Goal: Task Accomplishment & Management: Manage account settings

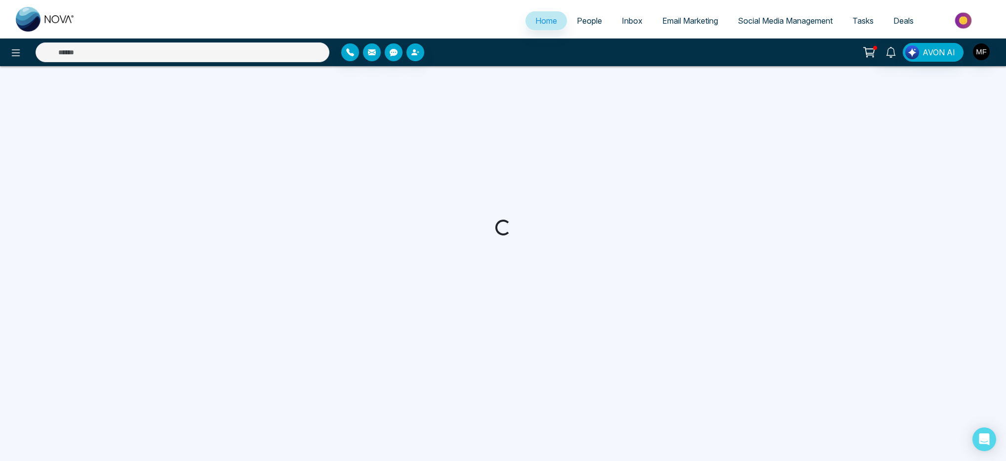
select select "*"
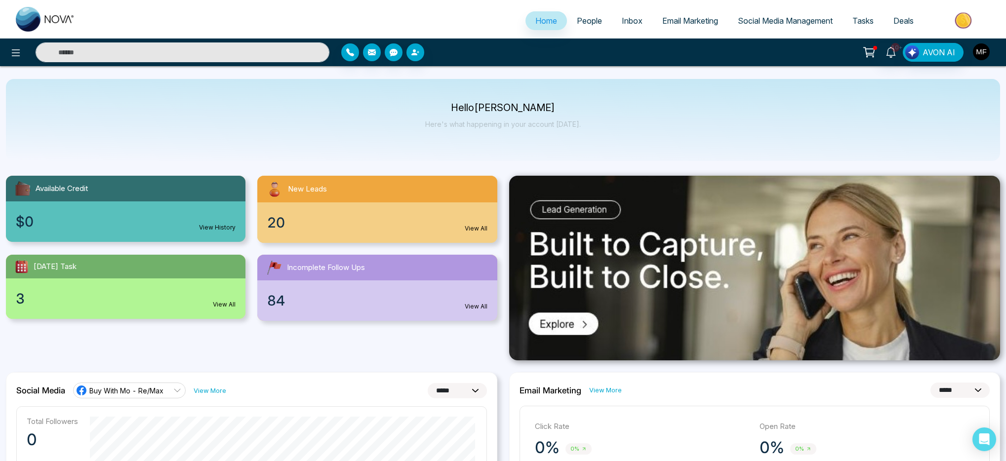
click at [981, 51] on img "button" at bounding box center [981, 51] width 17 height 17
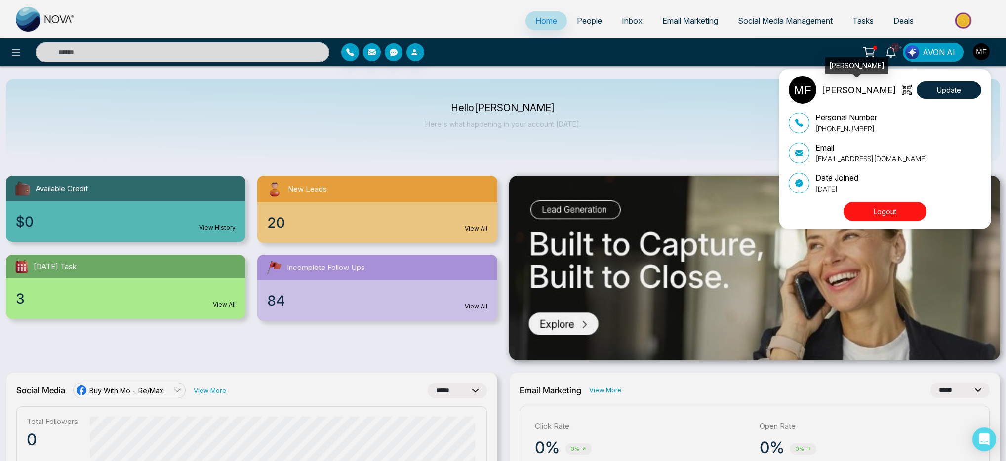
click at [873, 85] on p "[PERSON_NAME]" at bounding box center [858, 89] width 75 height 13
click at [932, 93] on button "Update" at bounding box center [948, 89] width 65 height 17
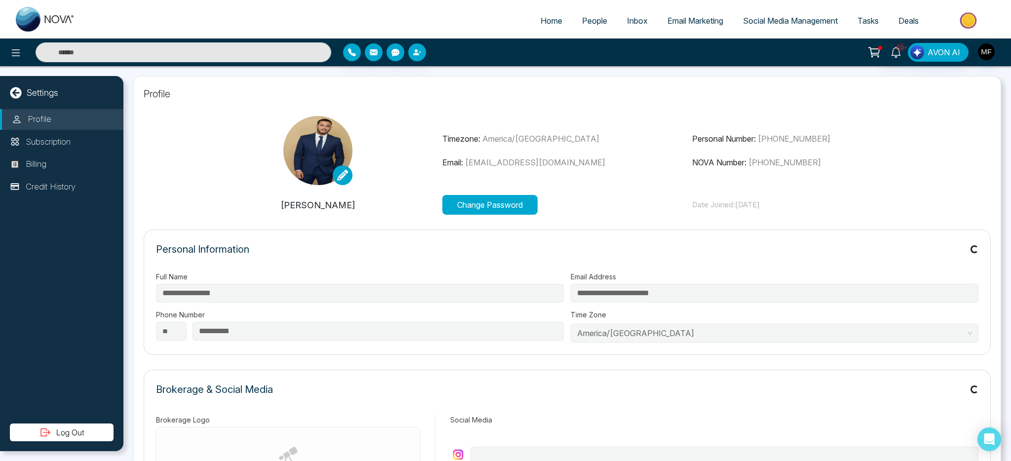
type input "**********"
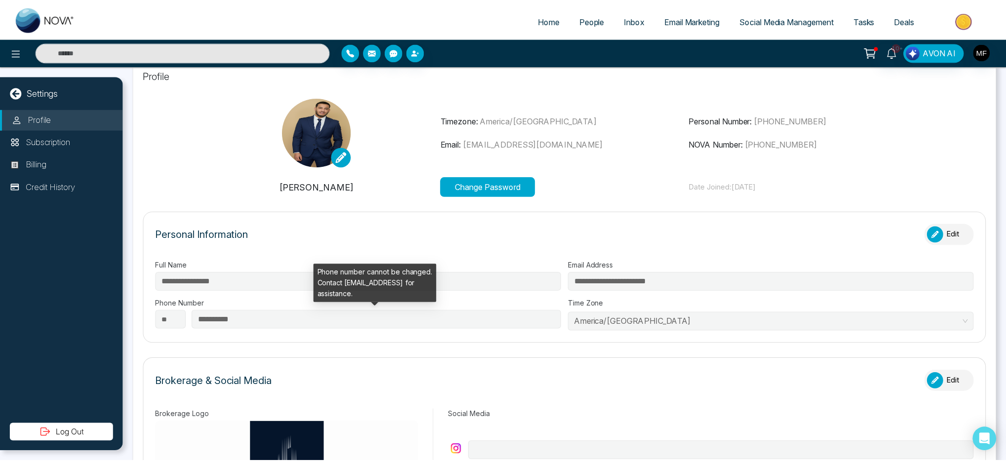
scroll to position [19, 0]
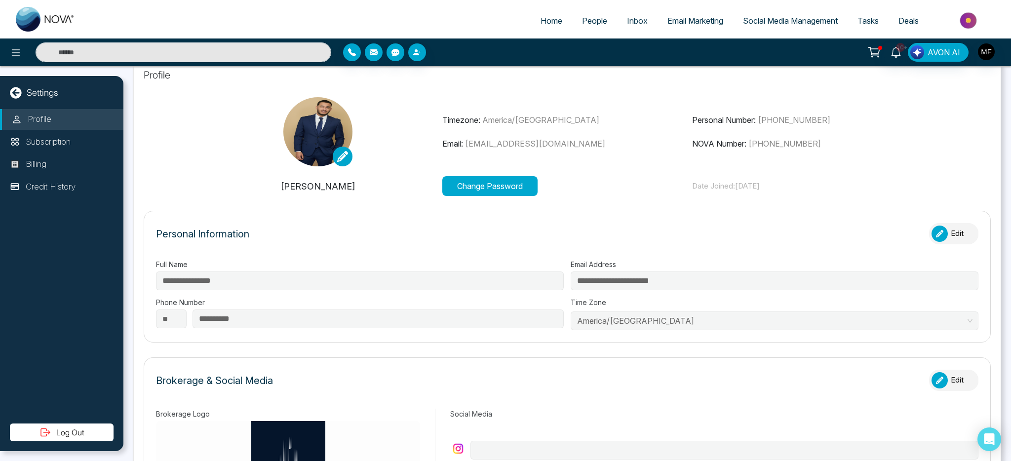
click at [506, 183] on button "Change Password" at bounding box center [489, 186] width 95 height 20
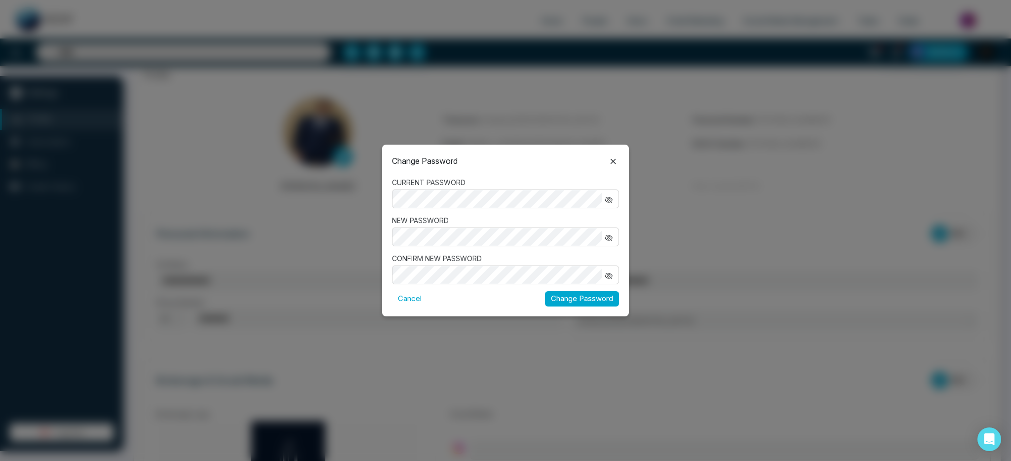
click at [608, 237] on icon "button" at bounding box center [608, 238] width 7 height 6
click at [573, 307] on div "Change Password CURRENT PASSWORD NEW PASSWORD CONFIRM NEW PASSWORD Cancel Chang…" at bounding box center [505, 230] width 247 height 171
click at [575, 302] on button "Change Password" at bounding box center [582, 298] width 74 height 15
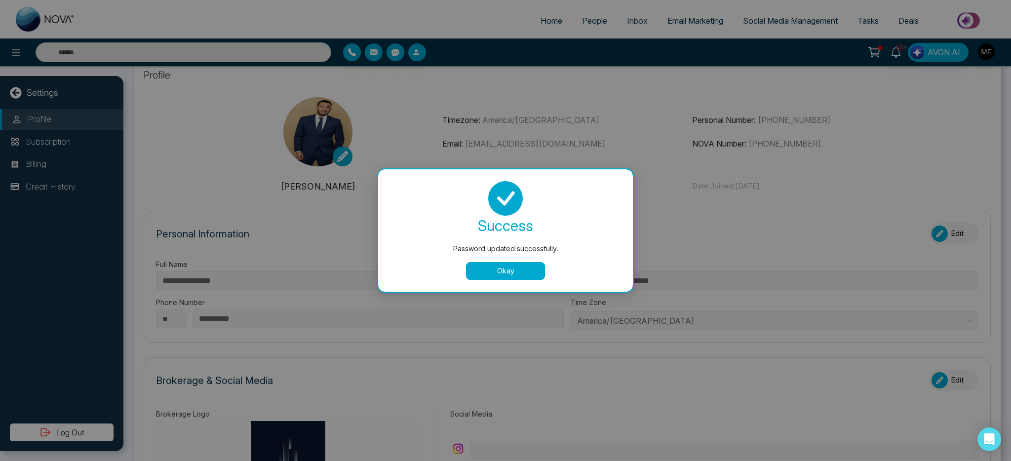
click at [515, 283] on div "success Password updated successfully. Okay" at bounding box center [505, 230] width 255 height 122
click at [489, 265] on button "Okay" at bounding box center [505, 271] width 79 height 18
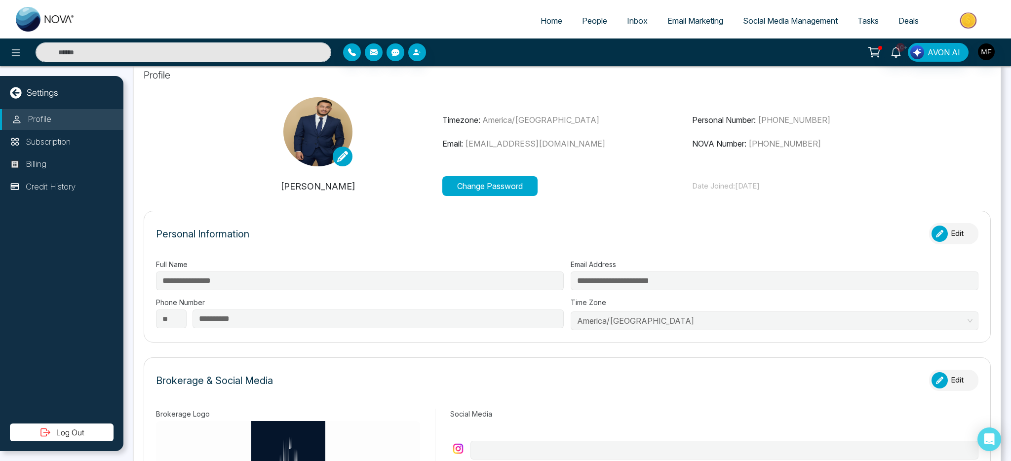
click at [24, 19] on img at bounding box center [45, 19] width 59 height 25
select select "*"
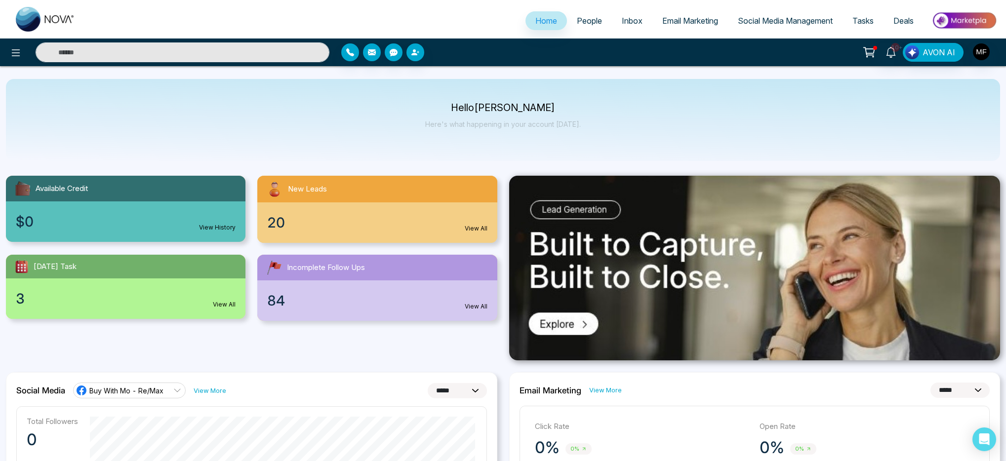
click at [577, 23] on span "People" at bounding box center [589, 21] width 25 height 10
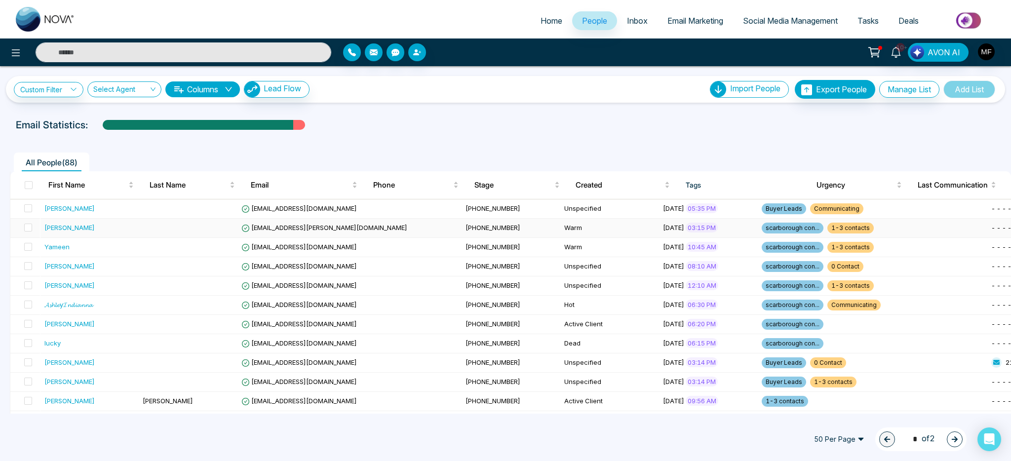
click at [193, 228] on td at bounding box center [188, 228] width 99 height 19
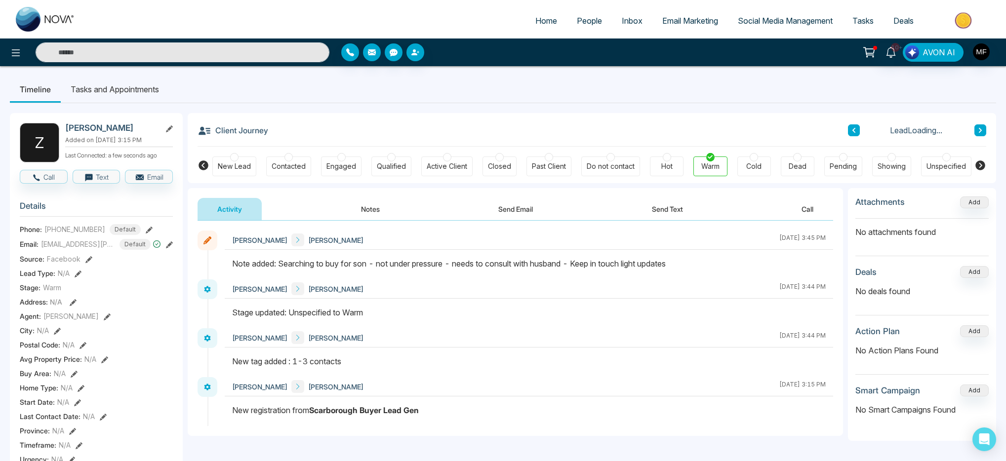
click at [363, 211] on button "Notes" at bounding box center [370, 209] width 58 height 22
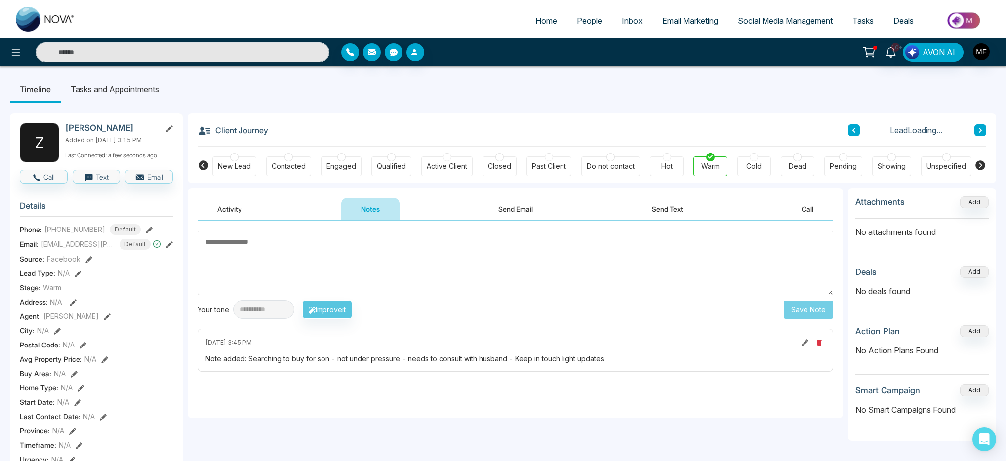
click at [285, 248] on textarea at bounding box center [514, 263] width 635 height 65
click at [985, 127] on button at bounding box center [980, 130] width 12 height 12
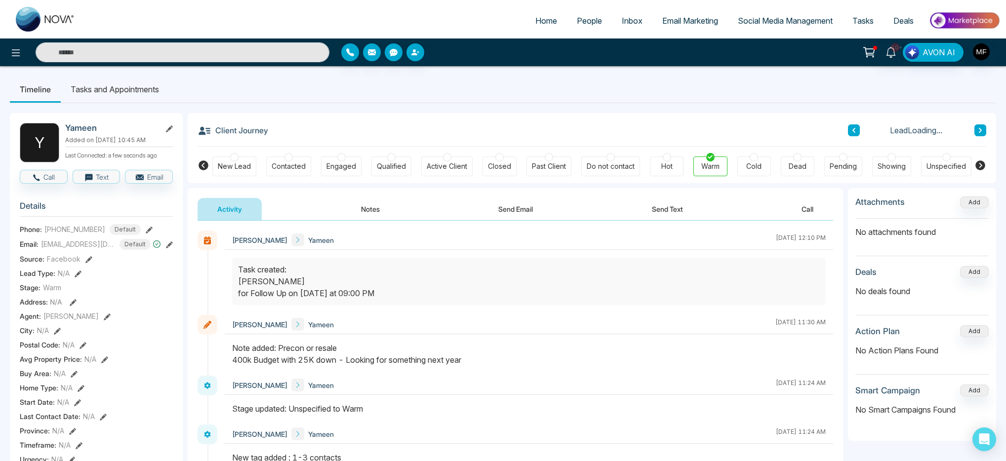
click at [358, 201] on button "Notes" at bounding box center [370, 209] width 58 height 22
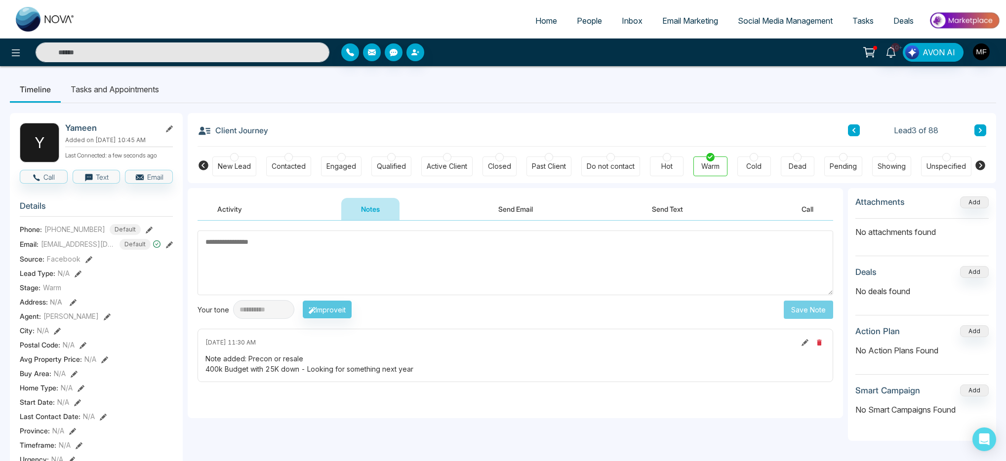
click at [382, 257] on textarea at bounding box center [514, 263] width 635 height 65
click at [895, 53] on icon at bounding box center [890, 52] width 11 height 11
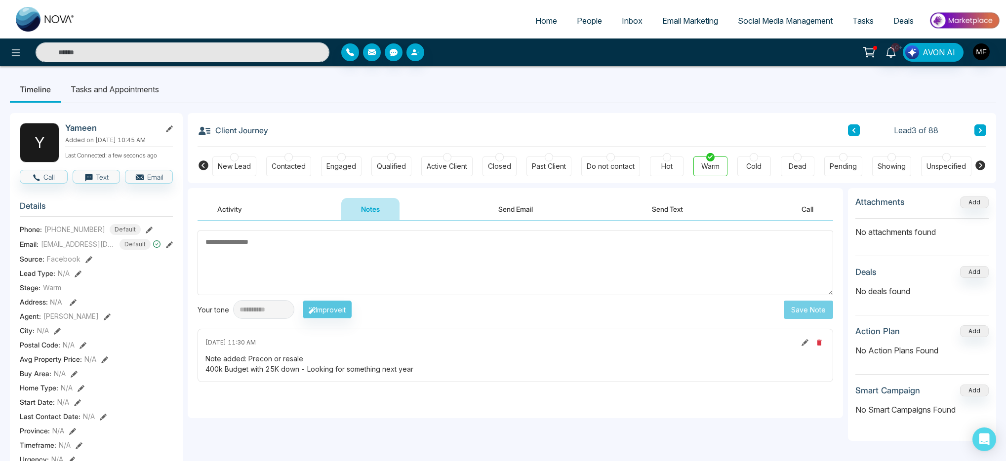
click at [387, 113] on div "Client Journey Lead 3 of 88" at bounding box center [591, 130] width 788 height 34
click at [612, 19] on link "Inbox" at bounding box center [632, 20] width 40 height 19
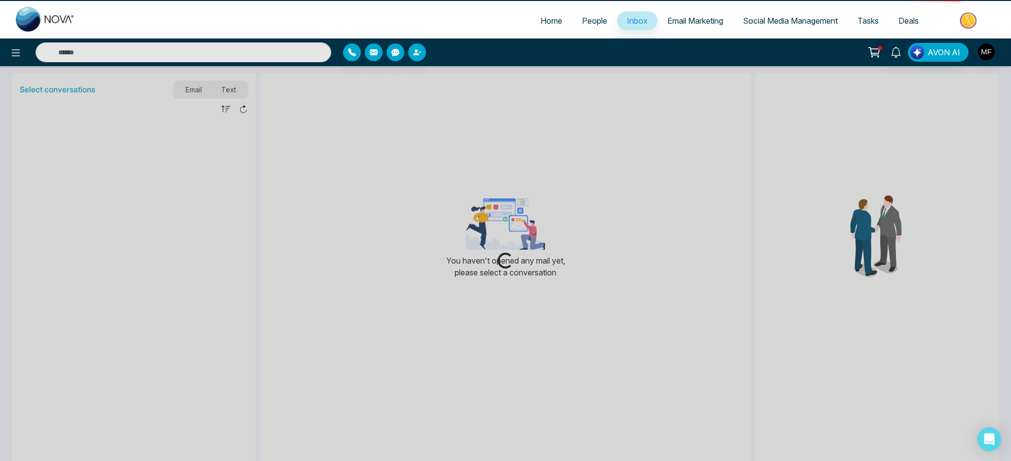
click at [591, 23] on span "People" at bounding box center [594, 21] width 25 height 10
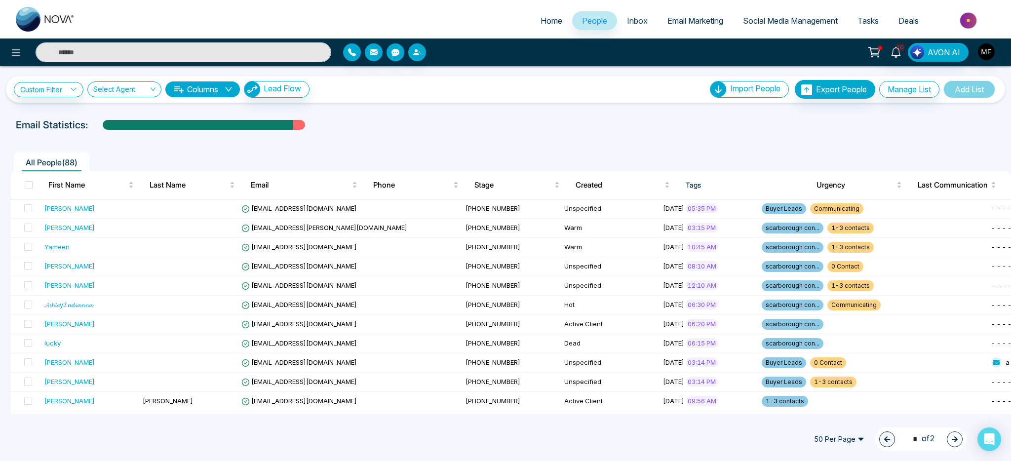
click at [693, 192] on th "Tags" at bounding box center [743, 185] width 131 height 28
click at [694, 189] on th "Tags" at bounding box center [743, 185] width 131 height 28
click at [694, 187] on th "Tags" at bounding box center [743, 185] width 131 height 28
click at [776, 185] on th "Tags" at bounding box center [743, 185] width 131 height 28
click at [662, 182] on div "Created" at bounding box center [623, 185] width 94 height 12
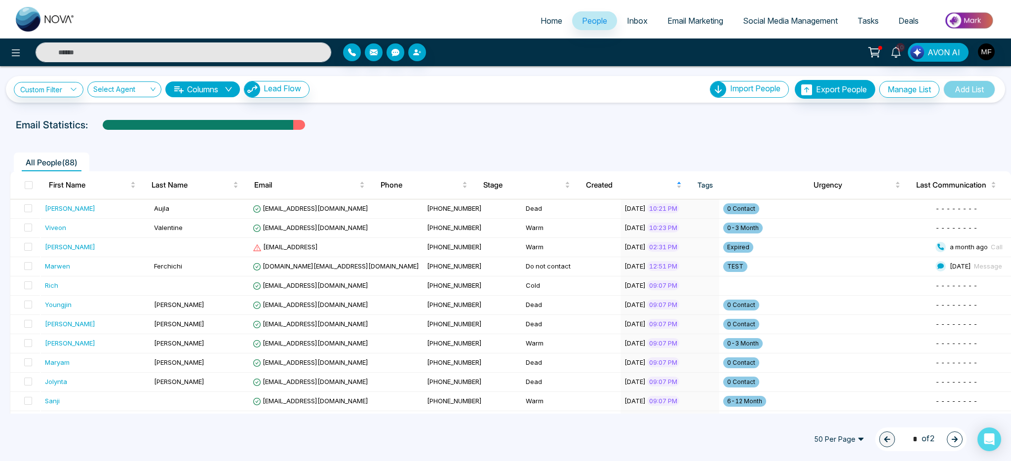
click at [73, 98] on div "Custom Filter Choose a filter Cancel Apply Select Agent Columns Lead Flow Impor…" at bounding box center [505, 89] width 983 height 19
click at [73, 88] on icon at bounding box center [73, 89] width 7 height 7
click at [70, 118] on input "search" at bounding box center [69, 112] width 80 height 15
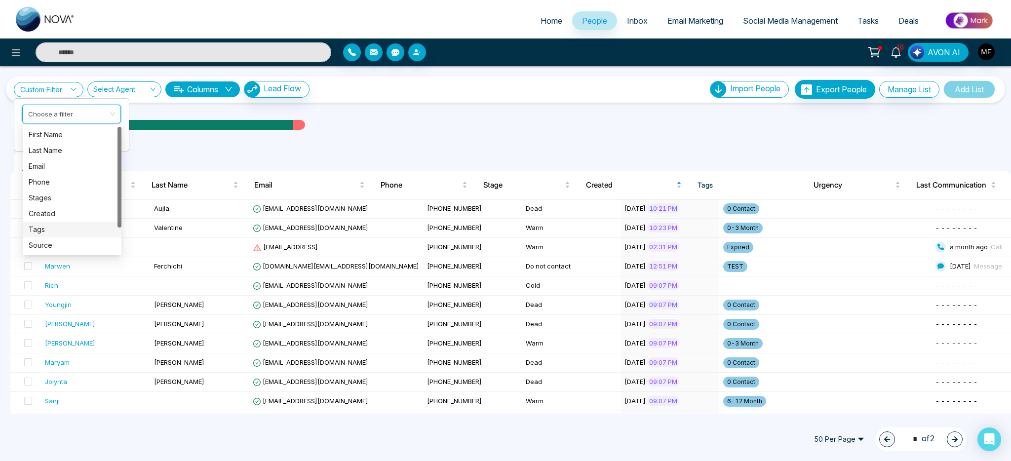
click at [67, 230] on div "Tags" at bounding box center [72, 229] width 87 height 11
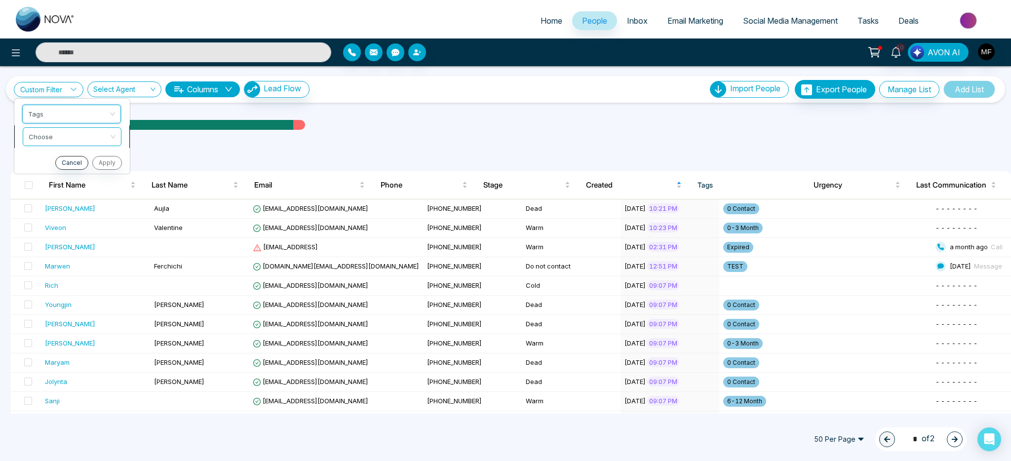
click at [65, 138] on input "search" at bounding box center [69, 135] width 80 height 15
click at [76, 157] on div "include" at bounding box center [72, 157] width 87 height 11
click at [74, 158] on input "search" at bounding box center [69, 158] width 80 height 15
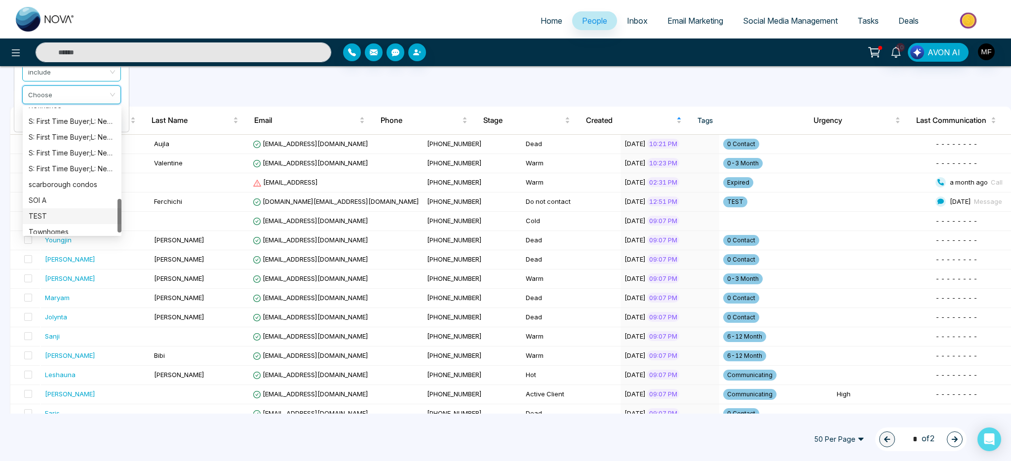
scroll to position [258, 0]
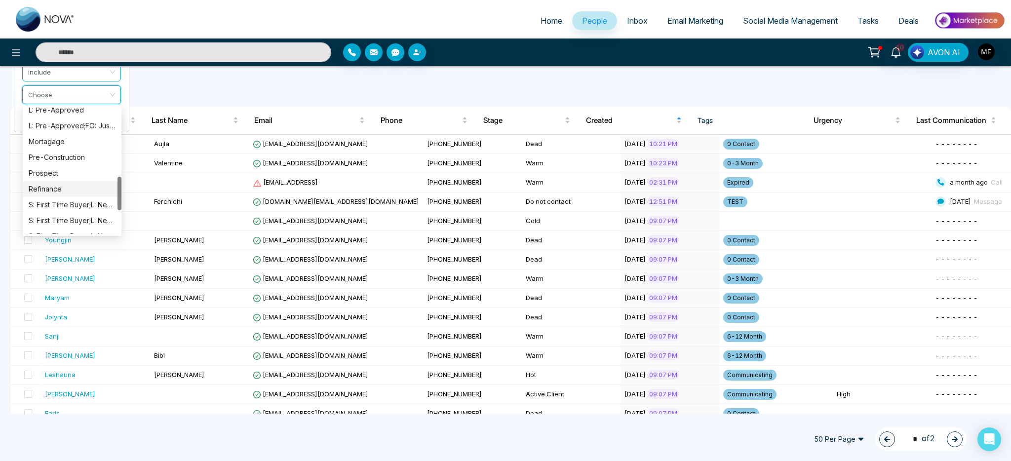
click at [54, 185] on div "Refinance" at bounding box center [72, 189] width 87 height 11
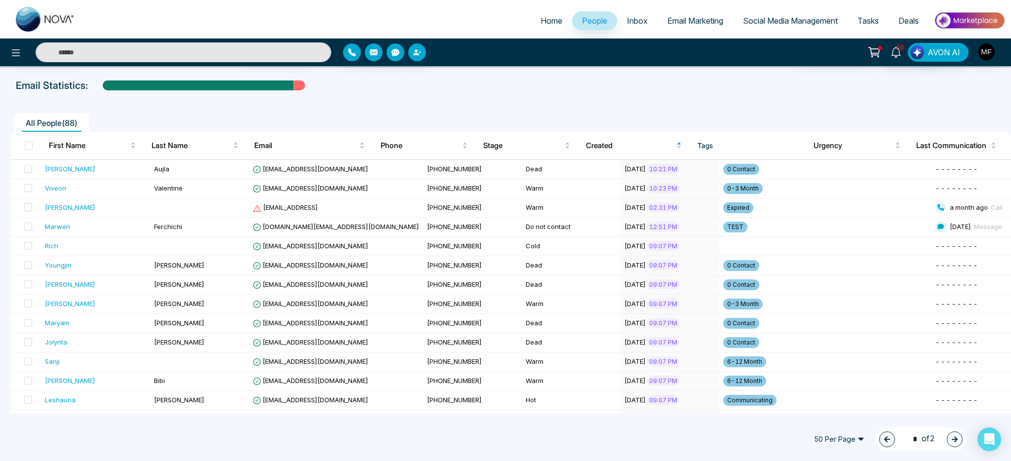
scroll to position [0, 0]
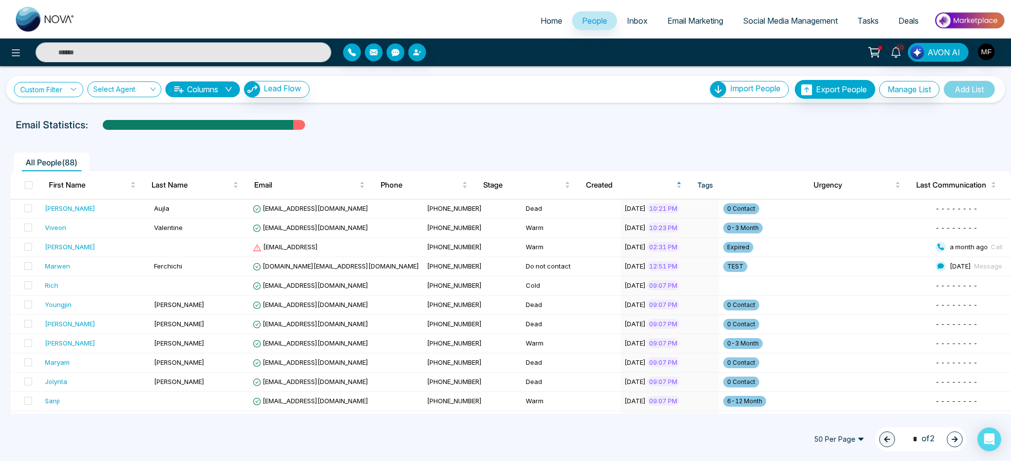
click at [51, 86] on link "Custom Filter" at bounding box center [49, 89] width 70 height 15
click at [99, 186] on button "Apply" at bounding box center [106, 186] width 30 height 14
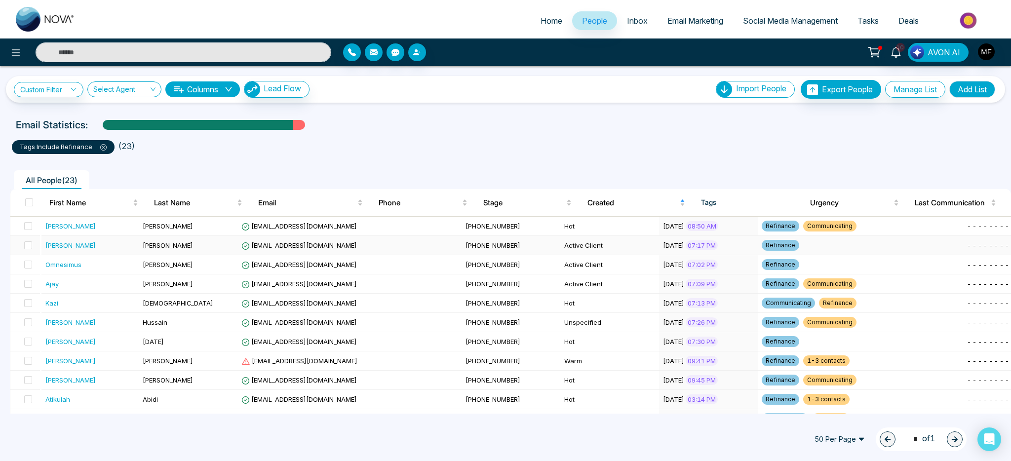
click at [219, 250] on td "Sheikh" at bounding box center [188, 245] width 99 height 19
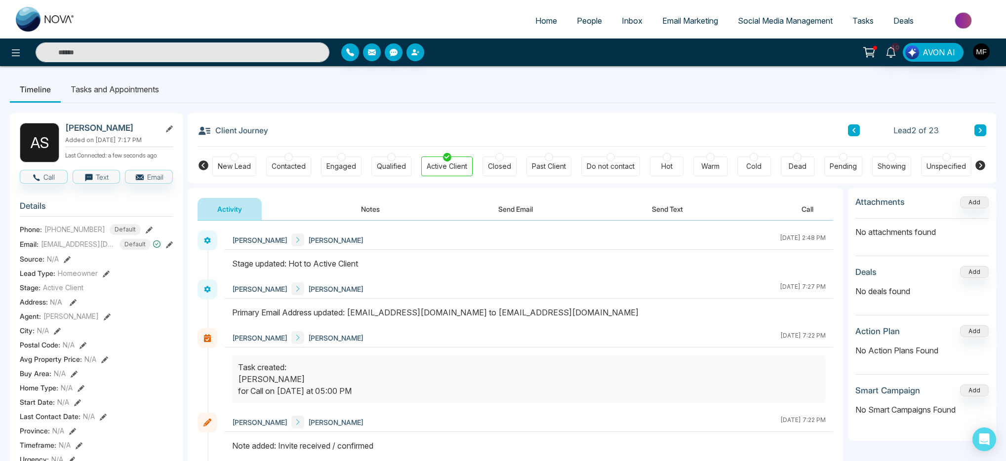
click at [587, 23] on span "People" at bounding box center [589, 21] width 25 height 10
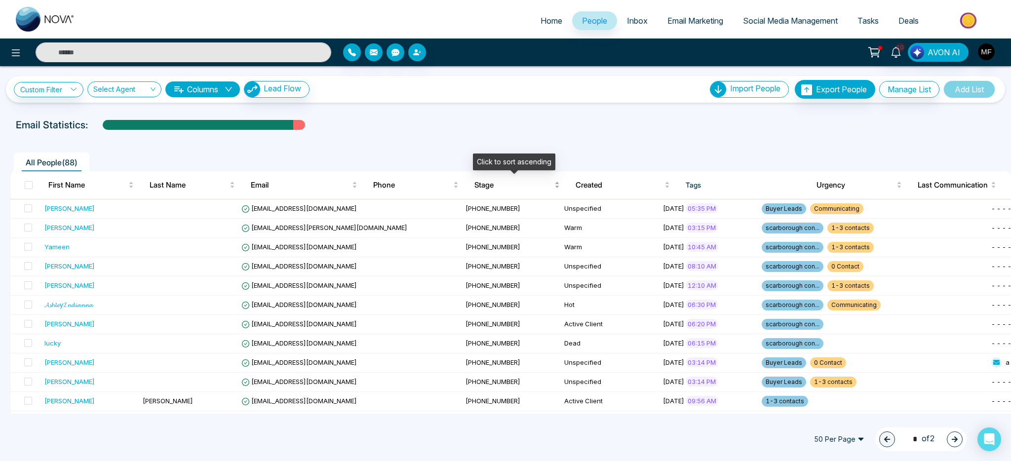
click at [491, 181] on span "Stage" at bounding box center [513, 185] width 78 height 12
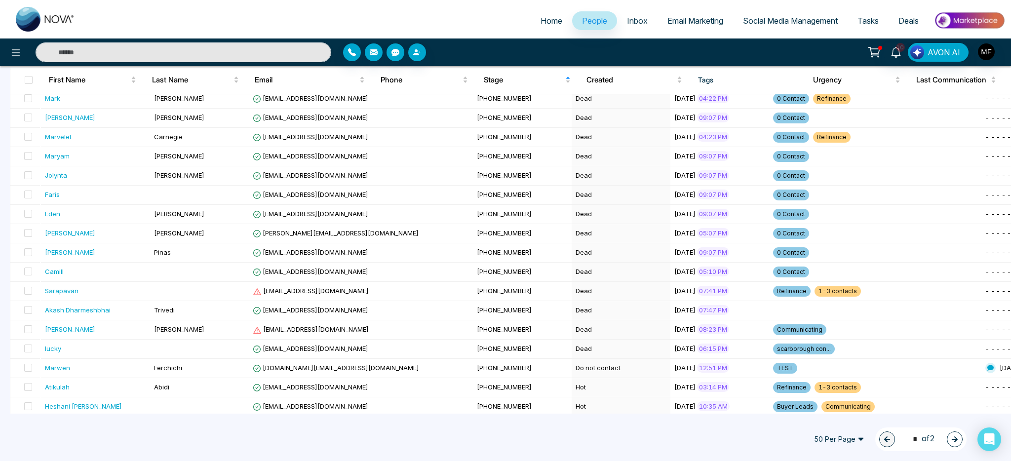
scroll to position [749, 0]
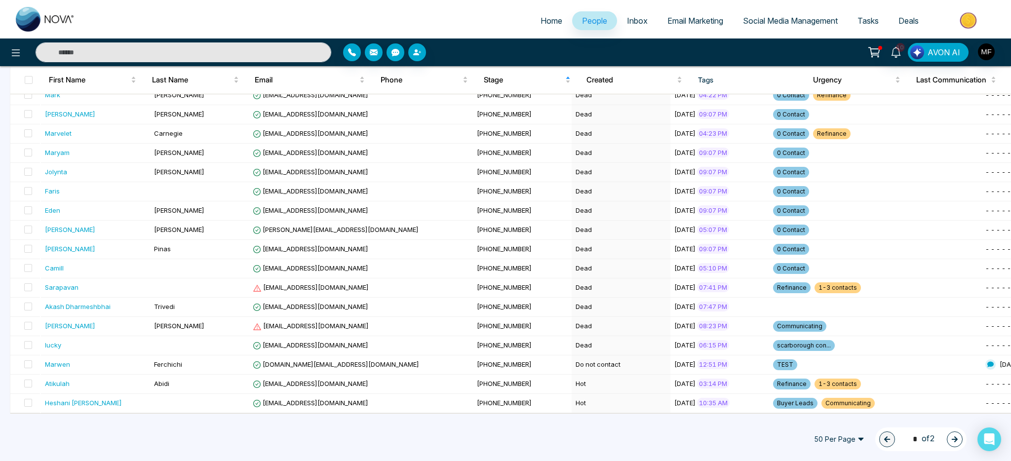
click at [861, 438] on span "50 Per Page" at bounding box center [839, 440] width 64 height 16
click at [825, 419] on div "100 Per Page" at bounding box center [839, 419] width 52 height 11
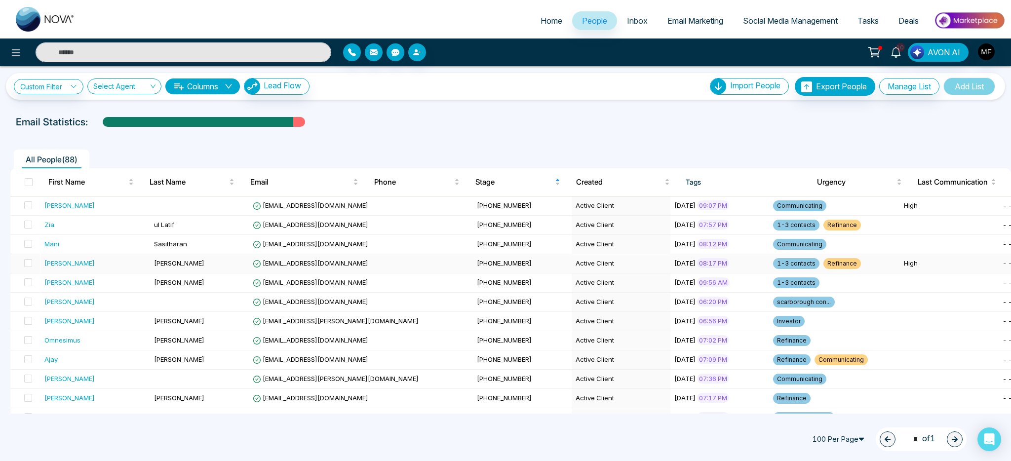
scroll to position [0, 0]
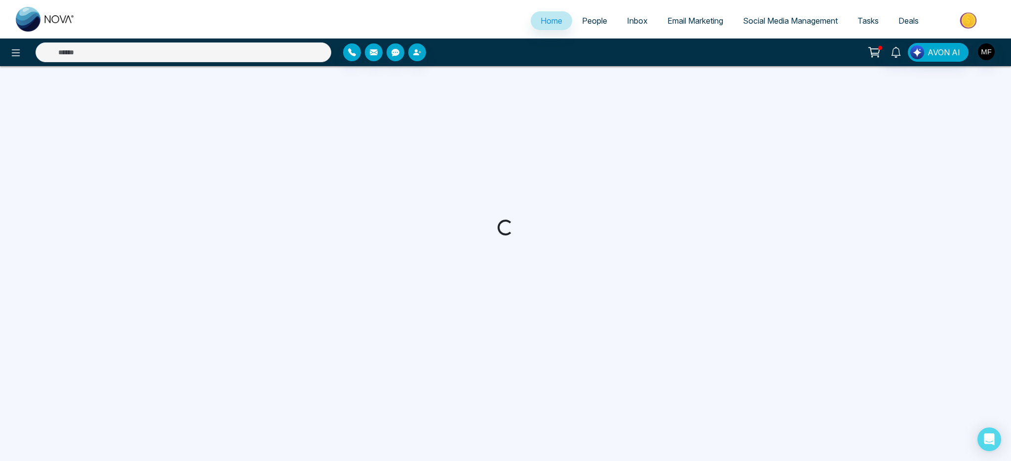
select select "*"
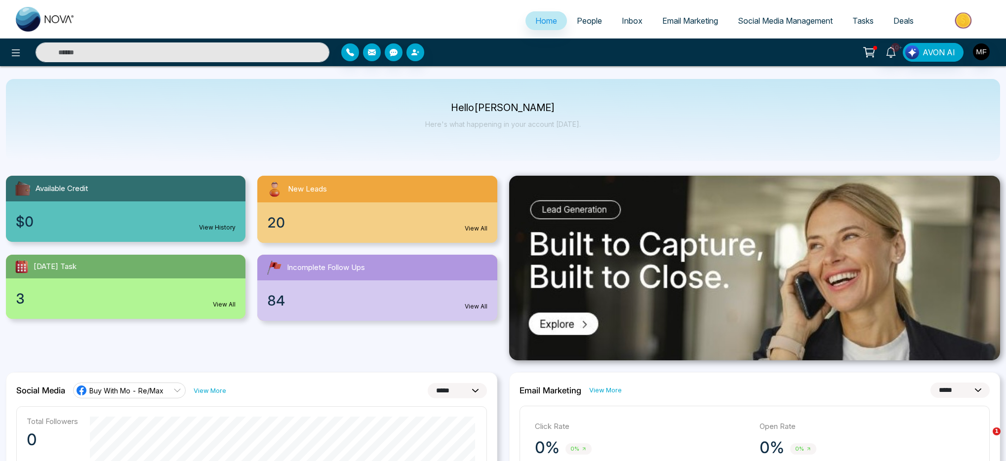
click at [506, 248] on div at bounding box center [754, 268] width 503 height 185
click at [500, 354] on div "Available Credit $0 View History New Leads 20 View All [DATE] Task 3 View All I…" at bounding box center [251, 268] width 503 height 185
click at [503, 357] on div at bounding box center [754, 268] width 503 height 185
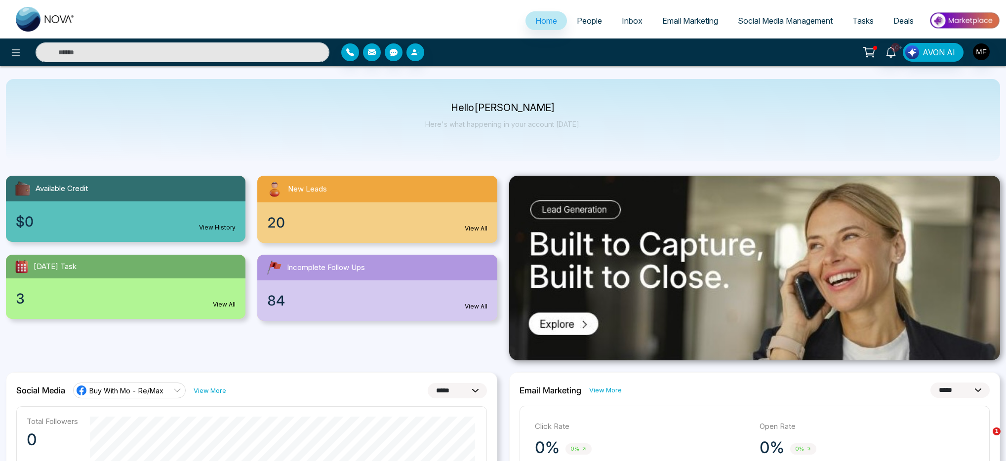
click at [501, 153] on div "Hello [PERSON_NAME] Here's what happening in your account [DATE]." at bounding box center [503, 120] width 994 height 82
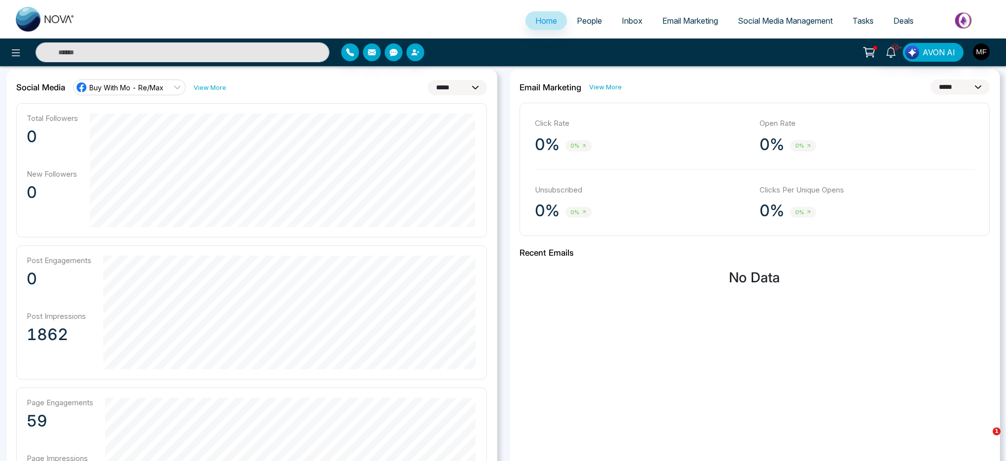
click at [503, 174] on div "**********" at bounding box center [754, 300] width 503 height 463
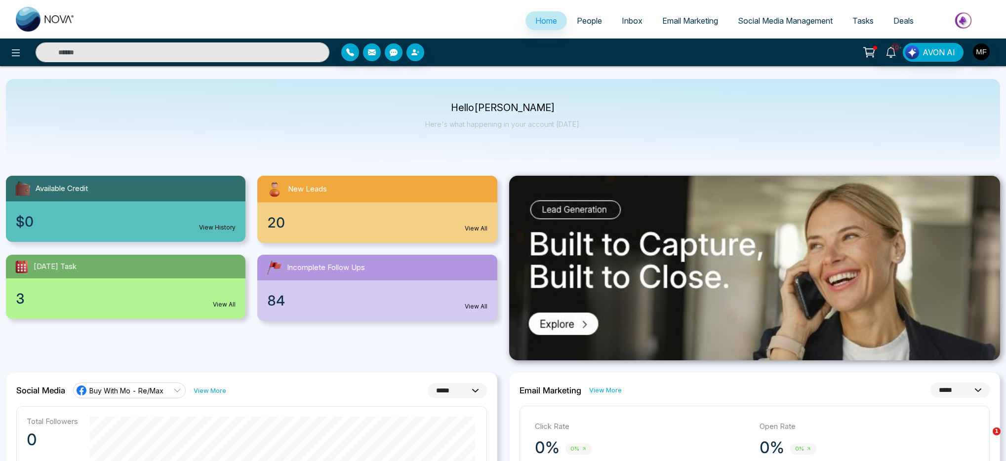
click at [502, 174] on div "Available Credit $0 View History New Leads 20 View All [DATE] Task 3 View All I…" at bounding box center [251, 242] width 503 height 157
click at [891, 56] on icon at bounding box center [890, 52] width 11 height 11
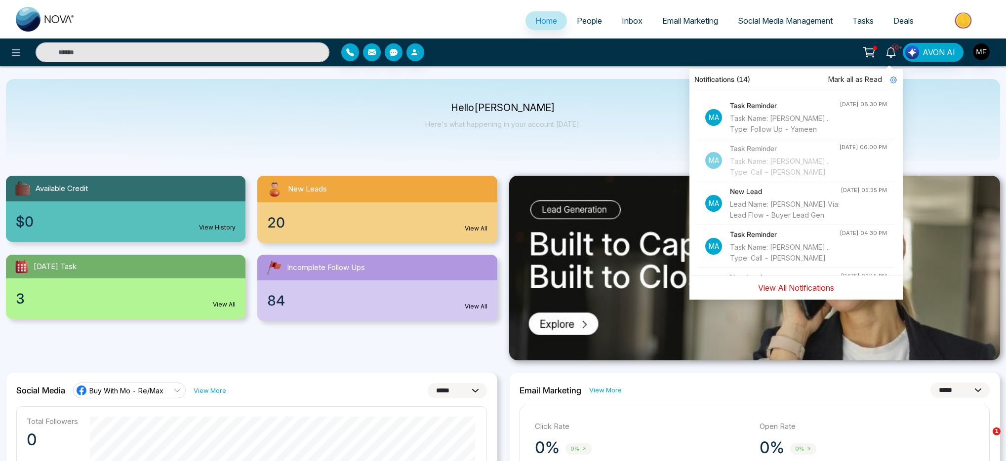
click at [803, 285] on button "View All Notifications" at bounding box center [795, 287] width 89 height 19
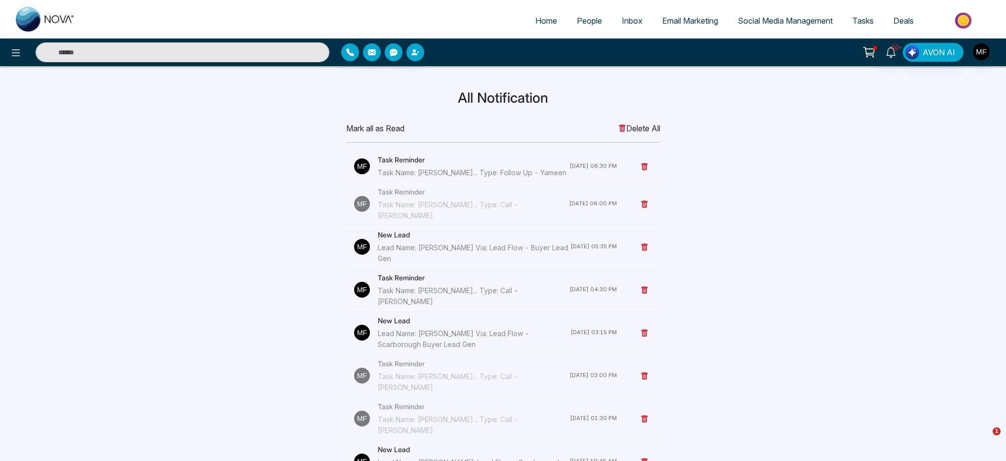
click at [647, 166] on icon at bounding box center [644, 167] width 8 height 8
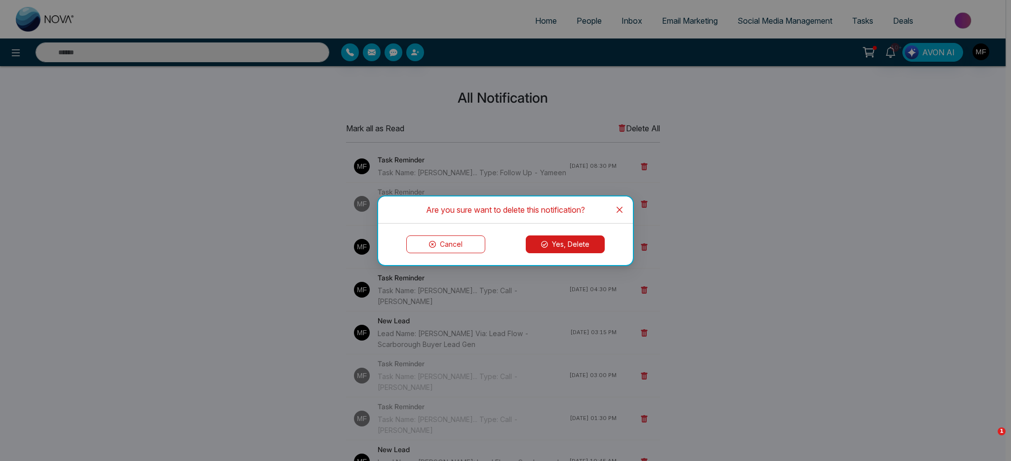
click at [569, 242] on button "Yes, Delete" at bounding box center [565, 245] width 79 height 18
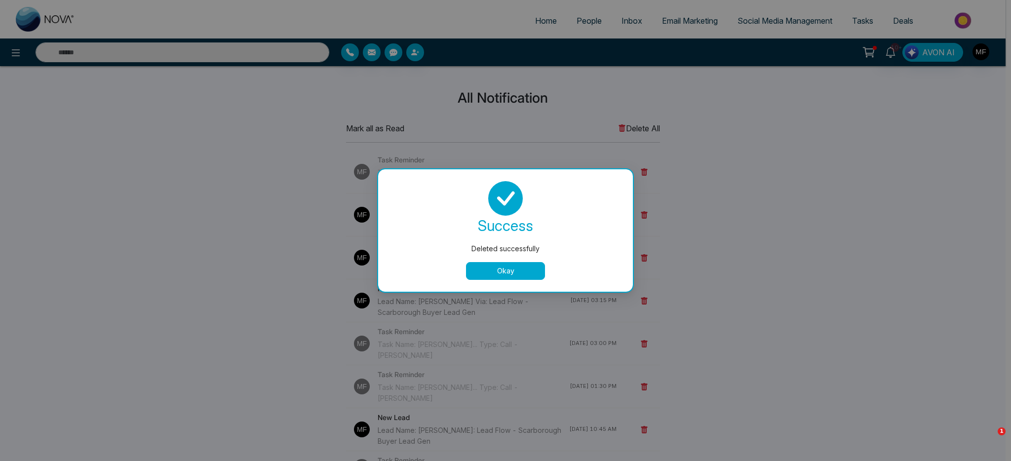
click at [515, 274] on button "Okay" at bounding box center [505, 271] width 79 height 18
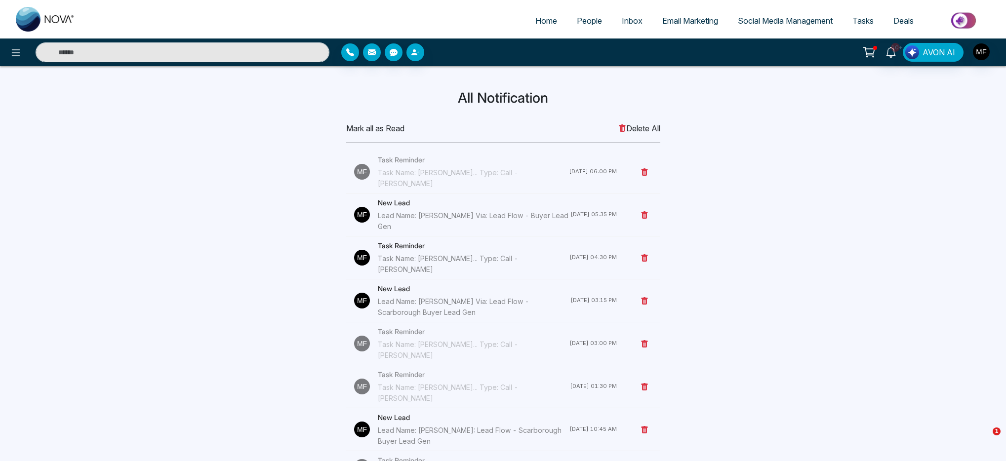
click at [647, 211] on icon at bounding box center [644, 215] width 8 height 8
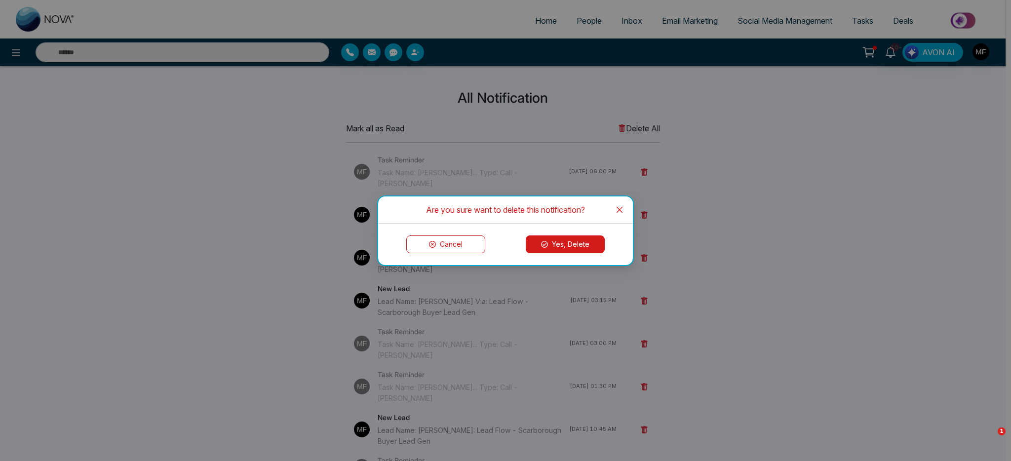
click at [600, 250] on button "Yes, Delete" at bounding box center [565, 245] width 79 height 18
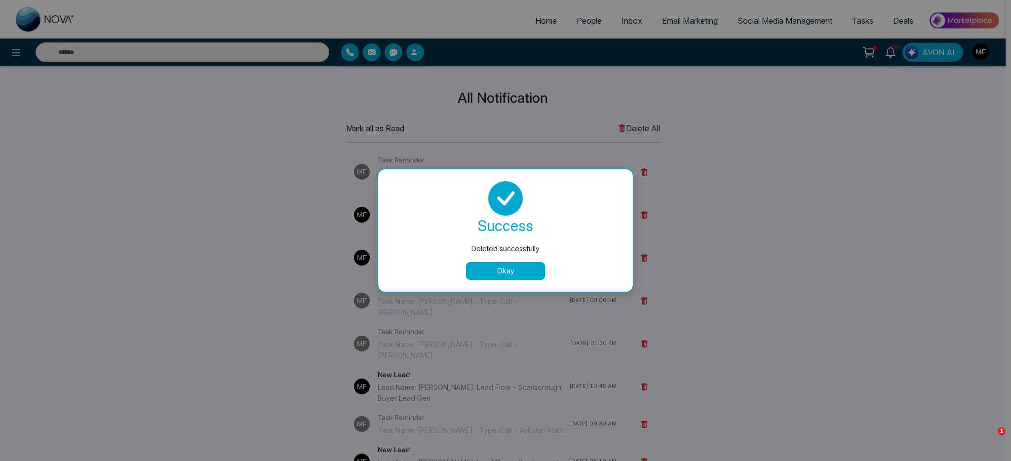
click at [527, 274] on button "Okay" at bounding box center [505, 271] width 79 height 18
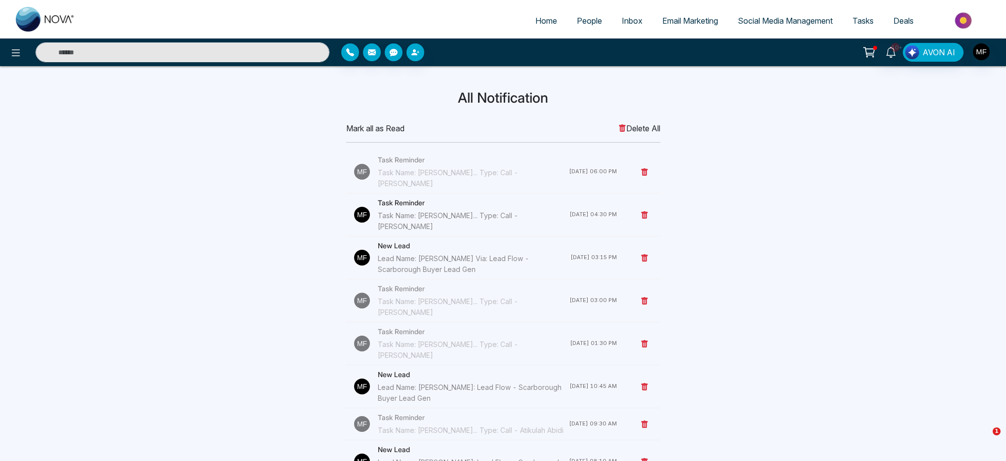
click at [644, 254] on icon at bounding box center [644, 258] width 8 height 8
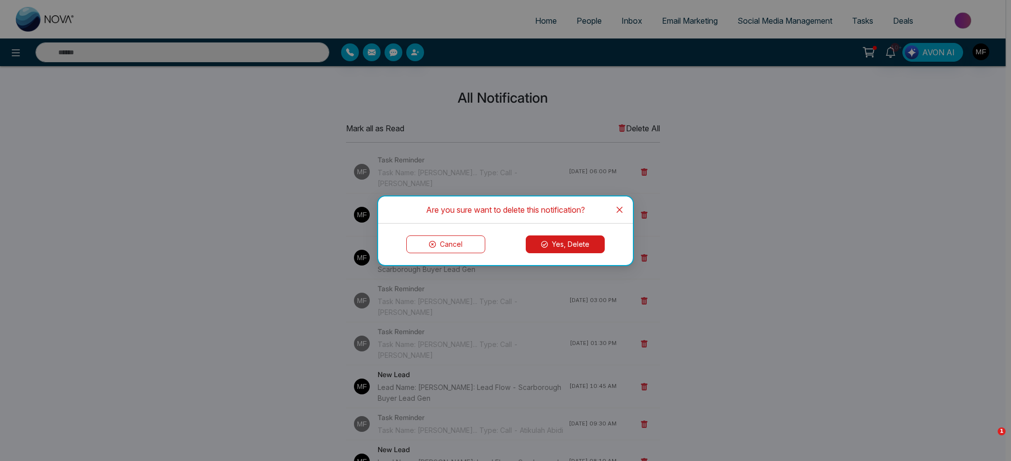
click at [579, 244] on button "Yes, Delete" at bounding box center [565, 245] width 79 height 18
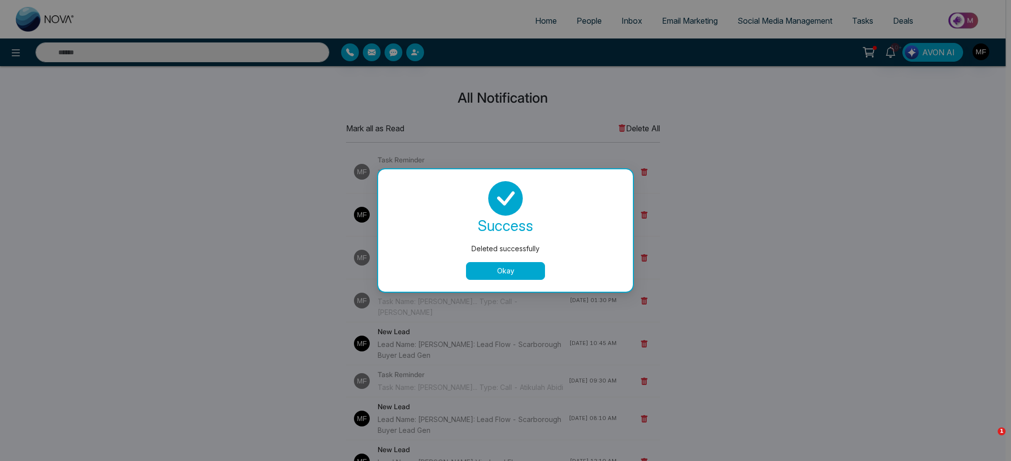
click at [471, 267] on button "Okay" at bounding box center [505, 271] width 79 height 18
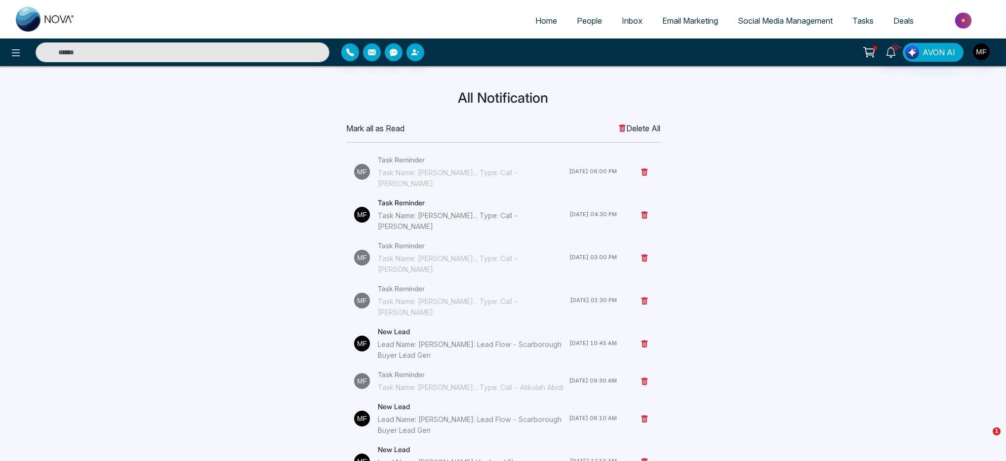
click at [493, 210] on div "Task Name: [PERSON_NAME]... Type: Call - [PERSON_NAME]" at bounding box center [474, 221] width 192 height 22
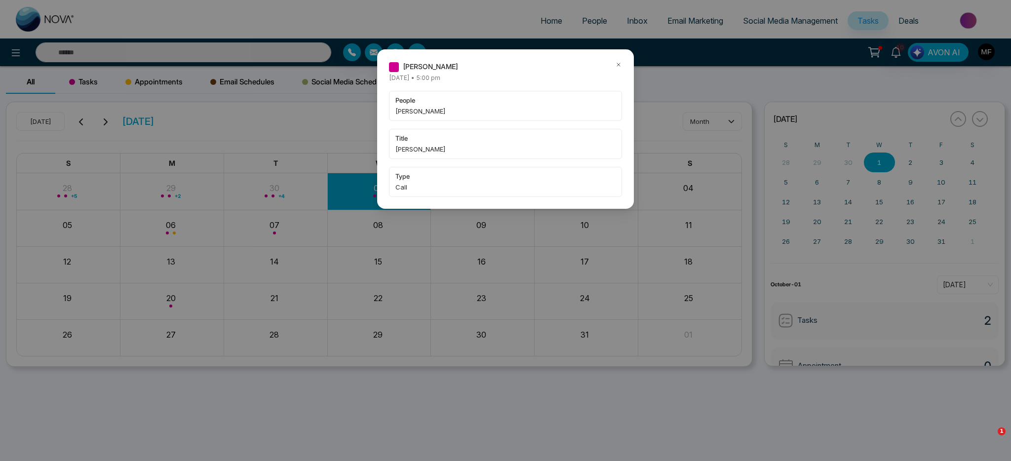
click at [619, 68] on div at bounding box center [618, 66] width 7 height 11
click at [619, 66] on icon at bounding box center [618, 64] width 7 height 7
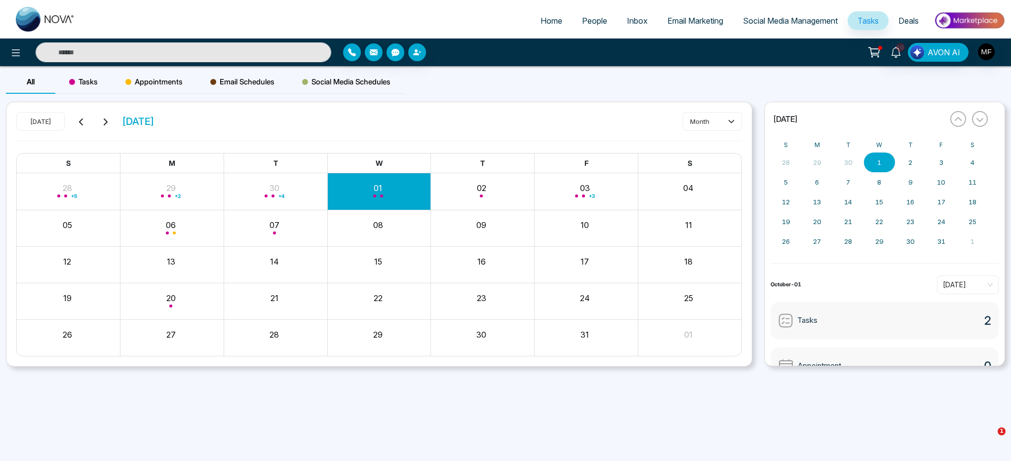
click at [393, 193] on div "Month View" at bounding box center [379, 191] width 104 height 24
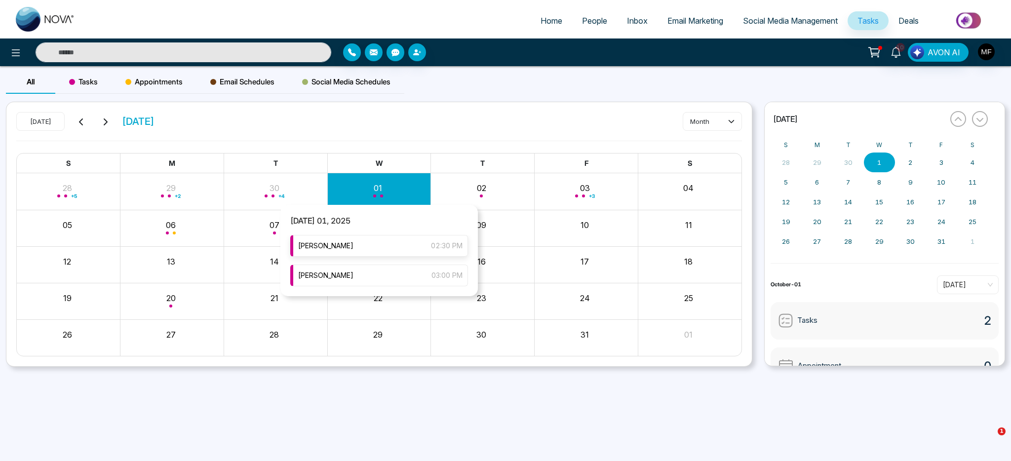
click at [356, 252] on div "[PERSON_NAME] 02:30 PM" at bounding box center [379, 246] width 178 height 22
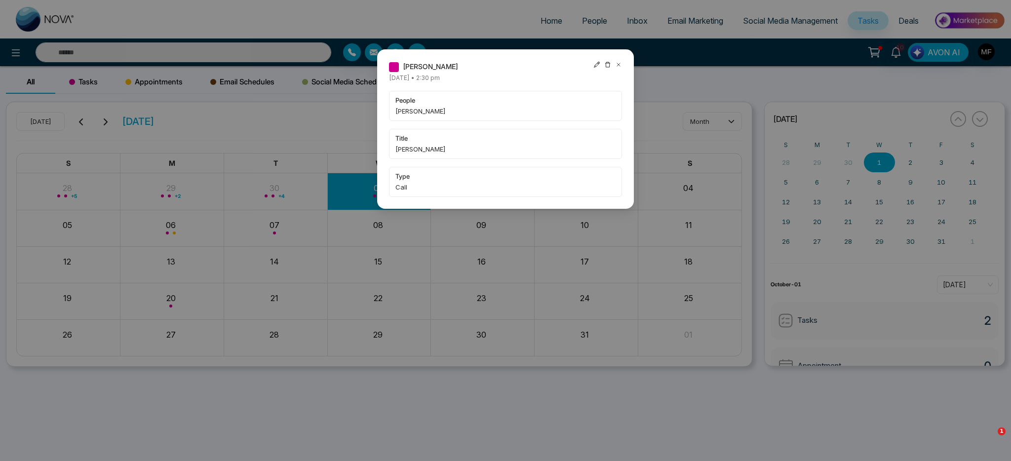
click at [322, 197] on div "[PERSON_NAME] [DATE] • 2:30 pm people [PERSON_NAME] title [PERSON_NAME] type Ca…" at bounding box center [505, 230] width 1011 height 461
click at [368, 186] on div "[PERSON_NAME] [DATE] • 2:30 pm people [PERSON_NAME] title [PERSON_NAME] type Ca…" at bounding box center [505, 230] width 1011 height 461
click at [620, 65] on icon at bounding box center [618, 64] width 7 height 7
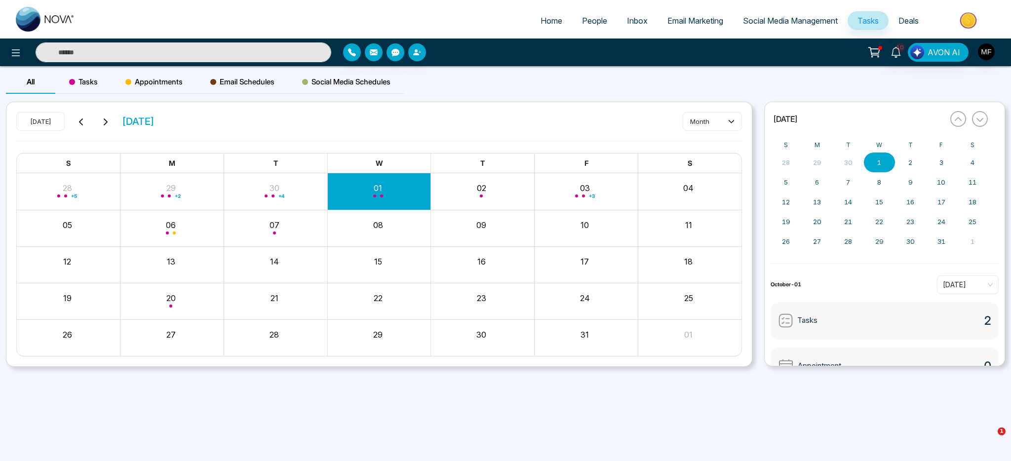
click at [378, 198] on div "Month View" at bounding box center [379, 191] width 104 height 24
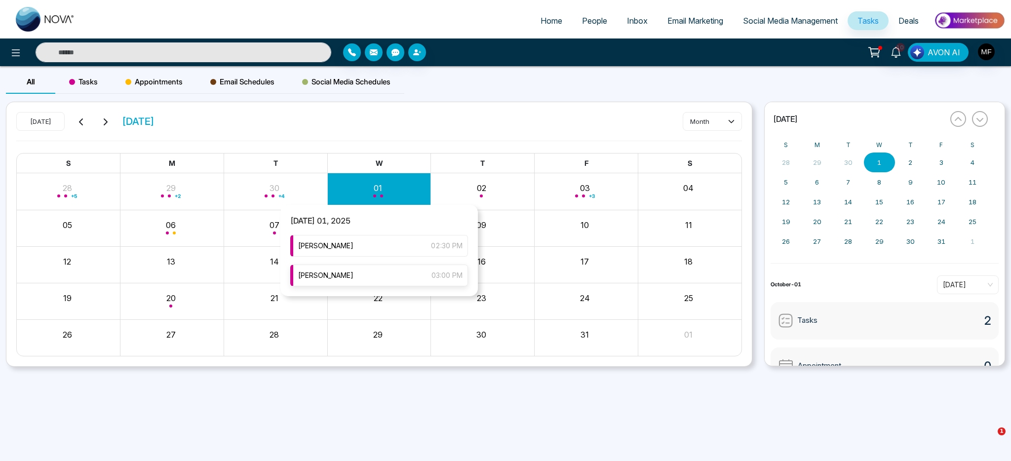
click at [354, 278] on span "[PERSON_NAME]" at bounding box center [325, 275] width 55 height 11
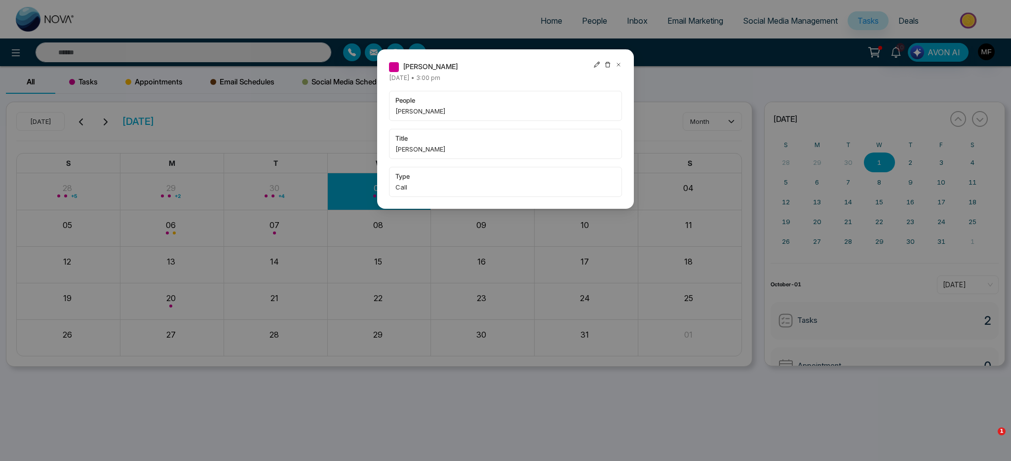
click at [619, 65] on icon at bounding box center [618, 64] width 3 height 3
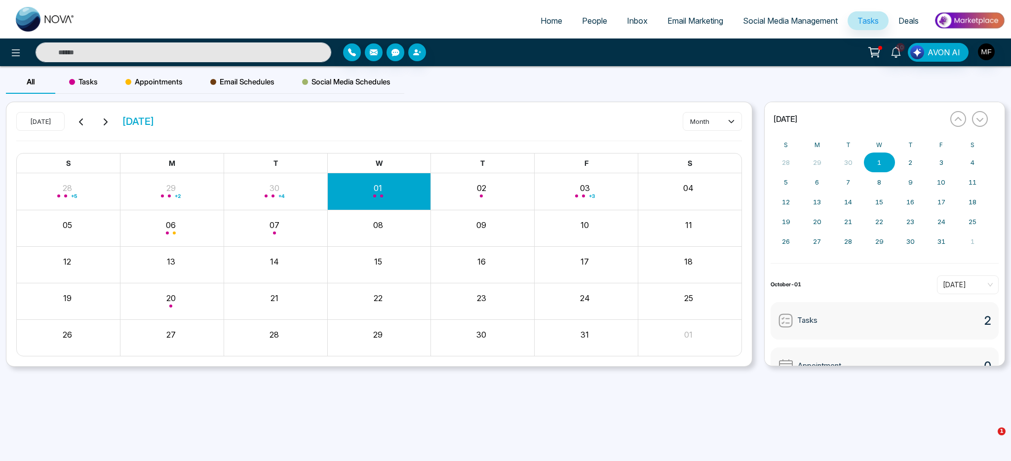
click at [268, 203] on div "Month View" at bounding box center [276, 191] width 104 height 37
click at [276, 192] on div "+ 4" at bounding box center [276, 191] width 104 height 24
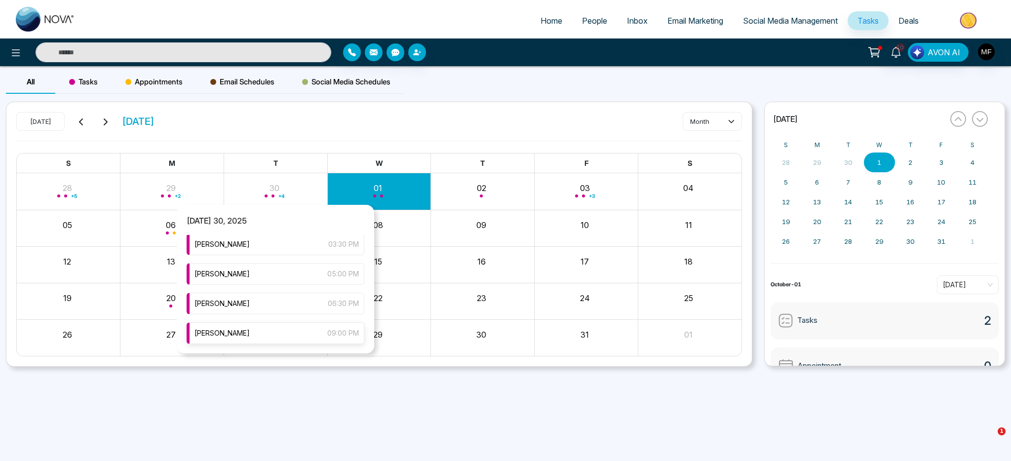
scroll to position [61, 0]
click at [262, 310] on div "[PERSON_NAME] 06:30 PM" at bounding box center [276, 303] width 178 height 22
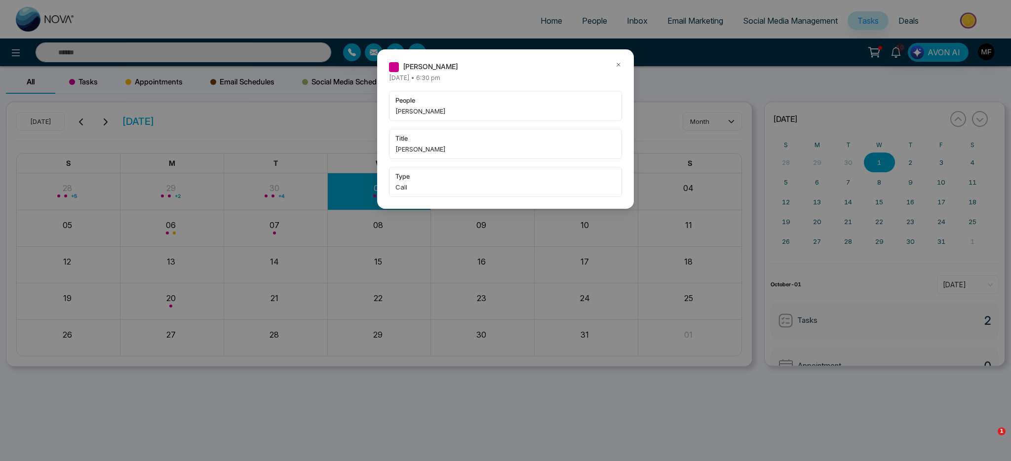
click at [618, 64] on icon at bounding box center [618, 64] width 3 height 3
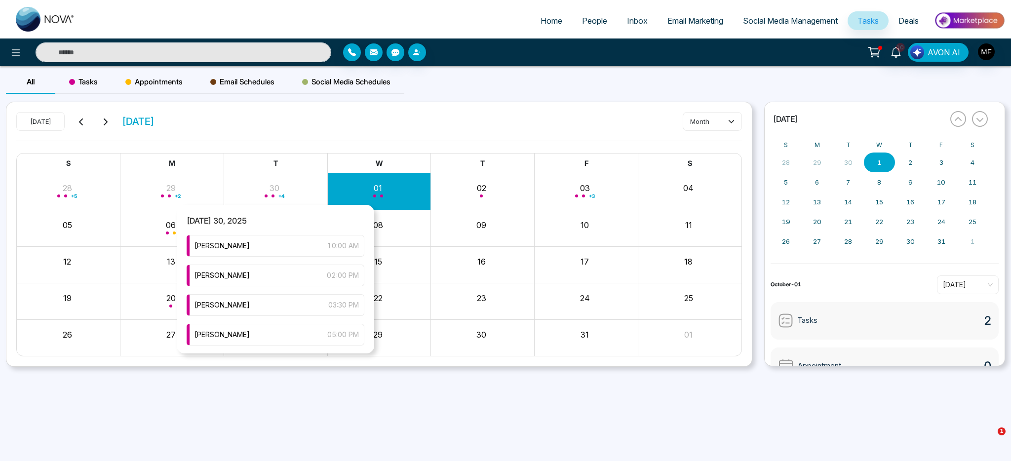
click at [265, 194] on div "+ 4" at bounding box center [276, 191] width 104 height 24
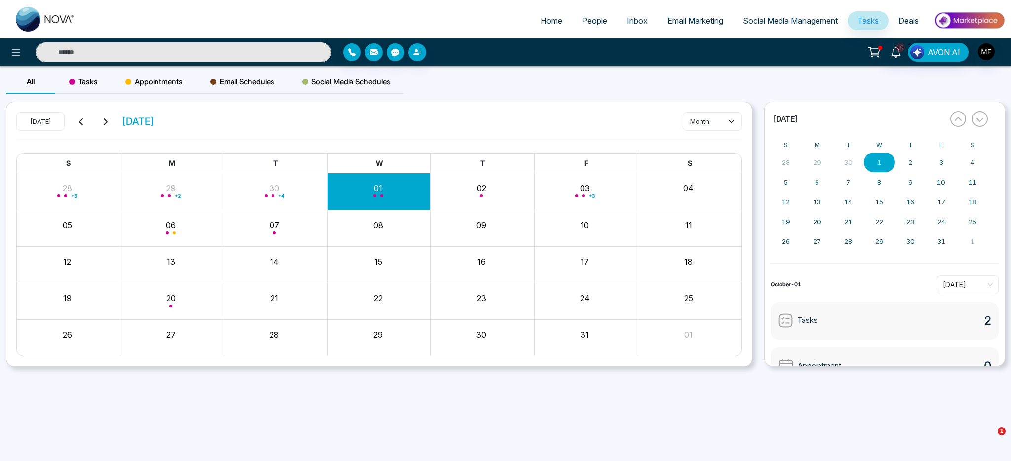
click at [420, 105] on div "[DATE] [DATE] month S M T W T F S 28 + 5 29 + 2 30 + 4 01 02 03 + 3 04 05 06 07…" at bounding box center [379, 234] width 746 height 265
